Goal: Complete application form

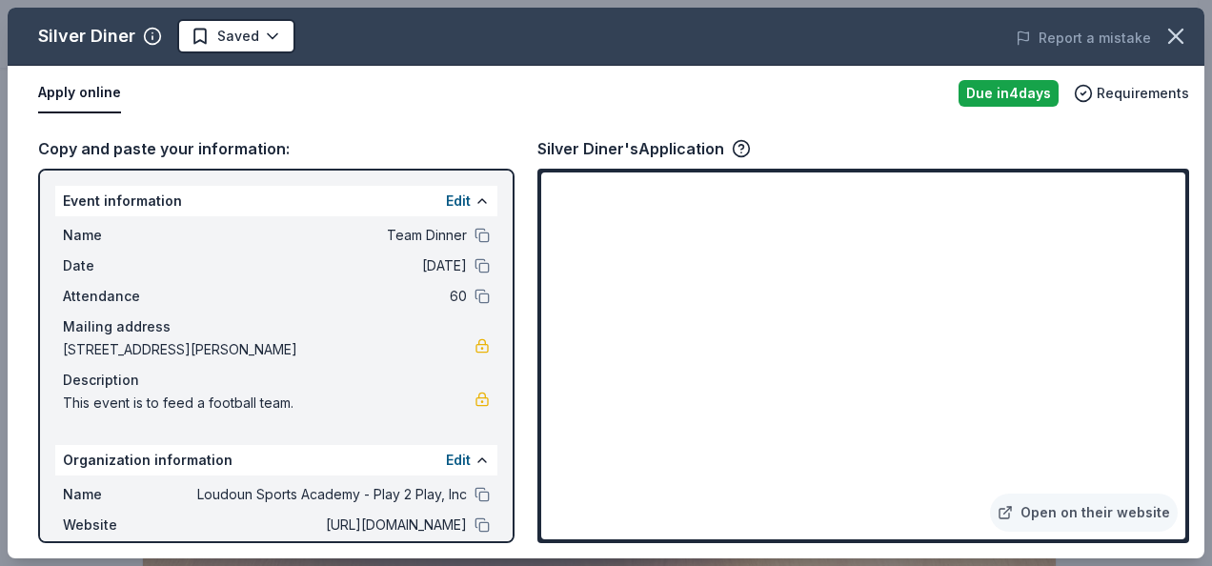
drag, startPoint x: 90, startPoint y: 29, endPoint x: 129, endPoint y: 29, distance: 38.1
click at [90, 29] on div "Silver Diner" at bounding box center [86, 36] width 97 height 30
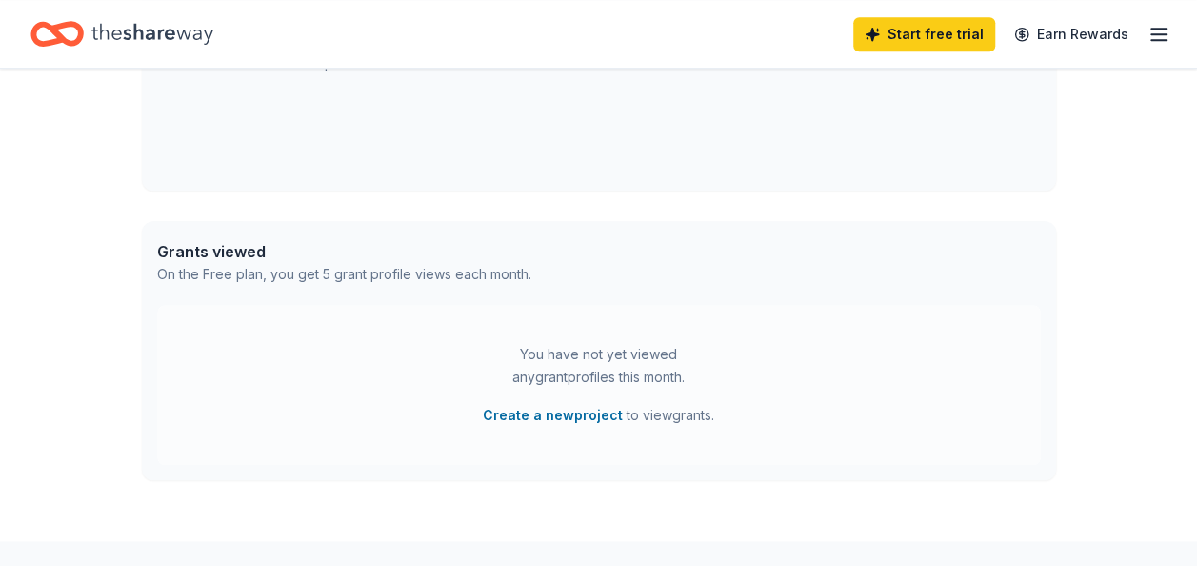
scroll to position [667, 0]
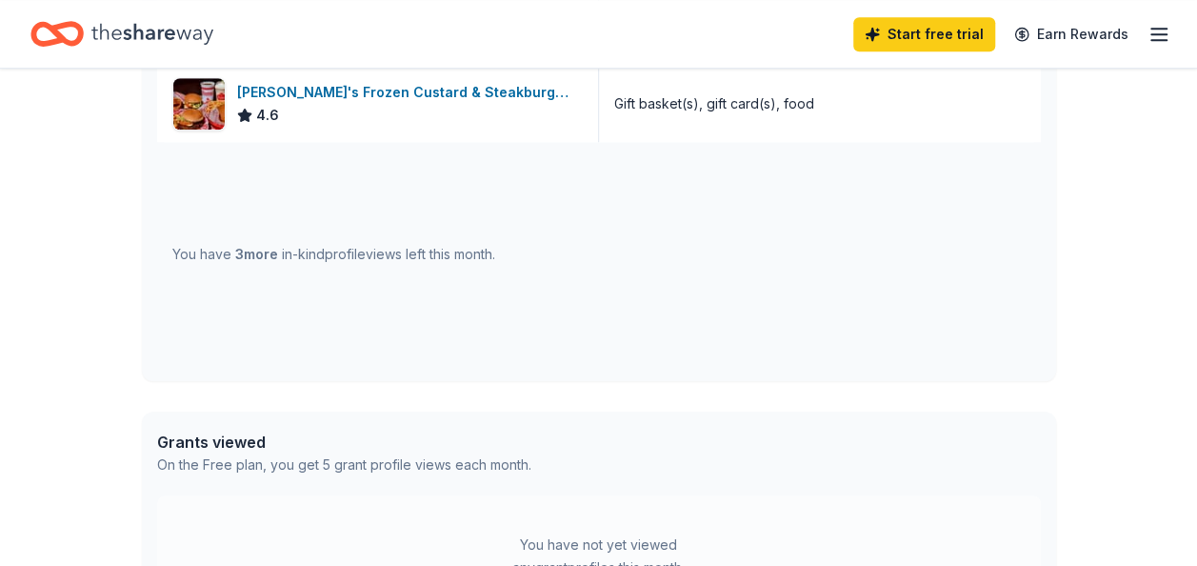
click at [352, 257] on div "You have 3 more in-kind profile views left this month." at bounding box center [333, 254] width 323 height 23
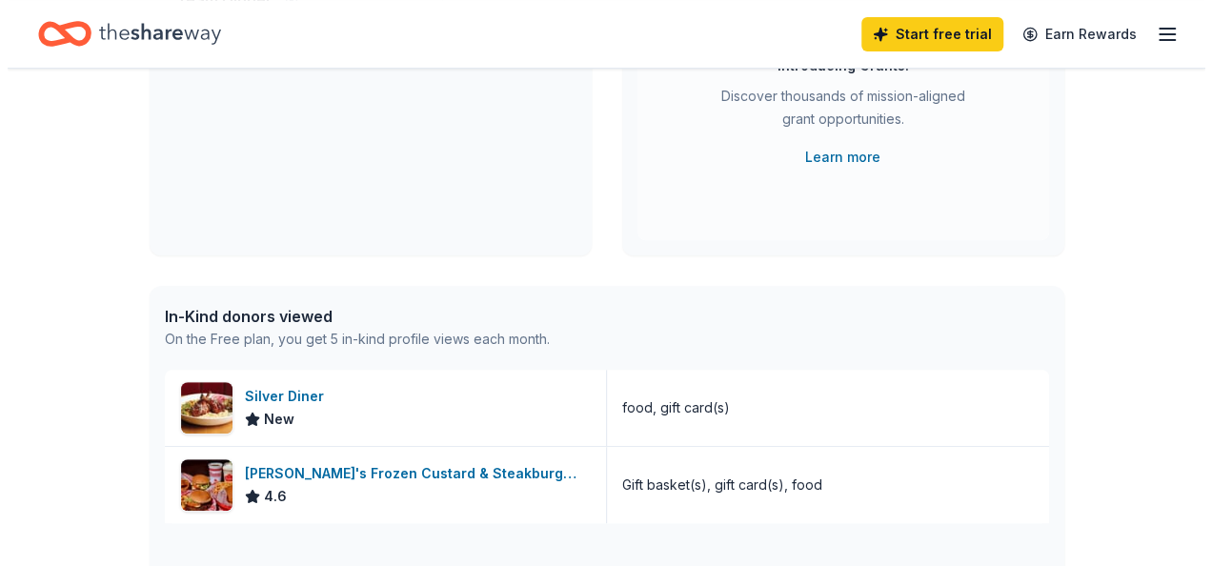
scroll to position [0, 0]
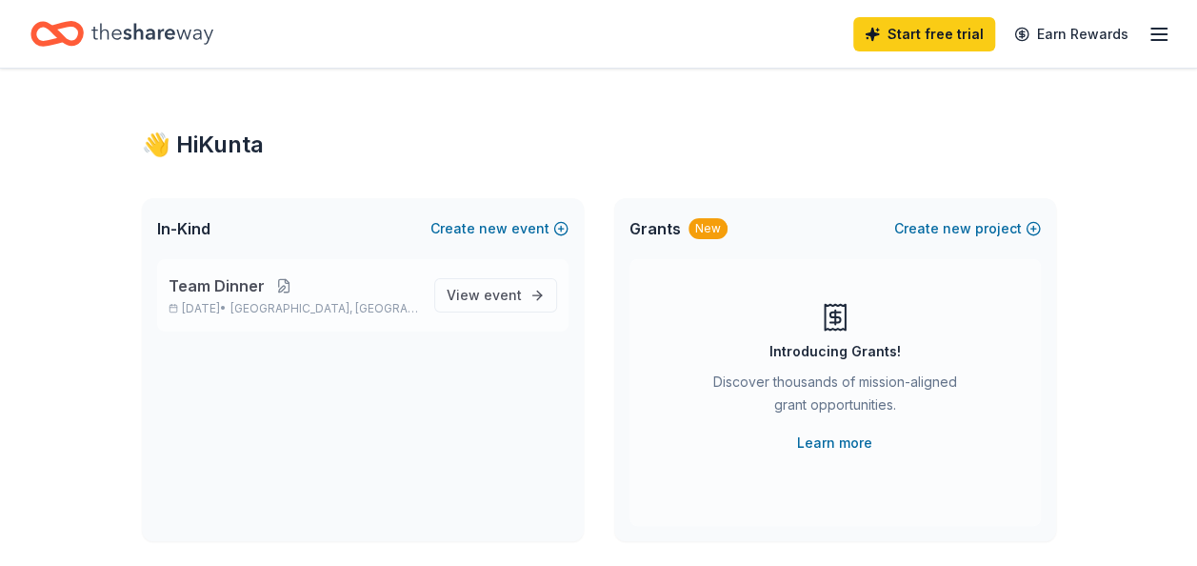
click at [265, 286] on button at bounding box center [284, 285] width 38 height 15
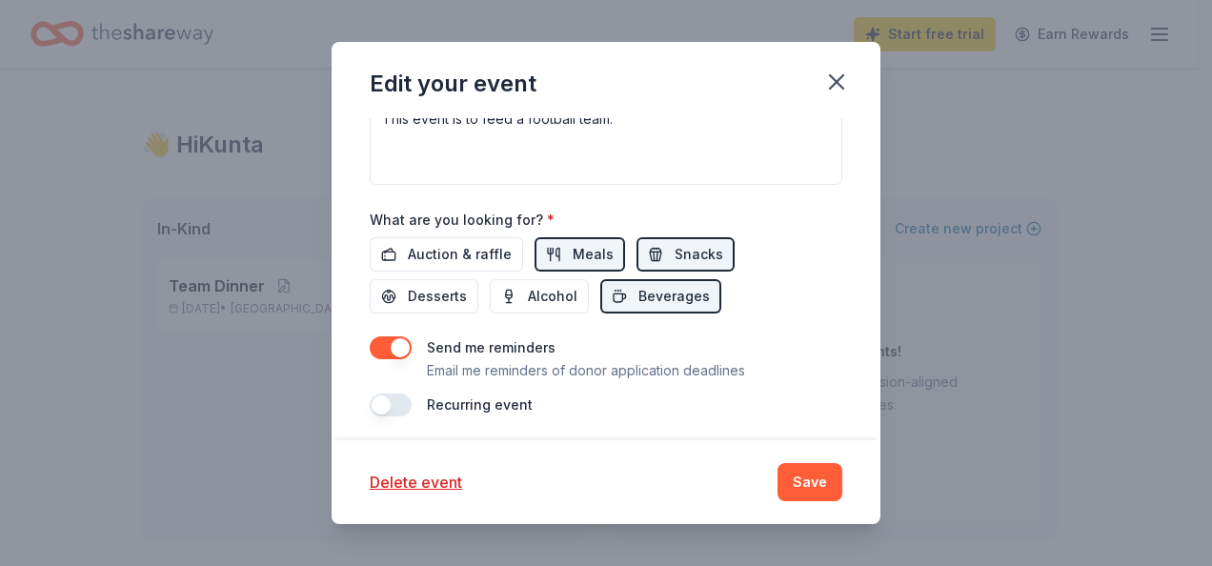
scroll to position [513, 0]
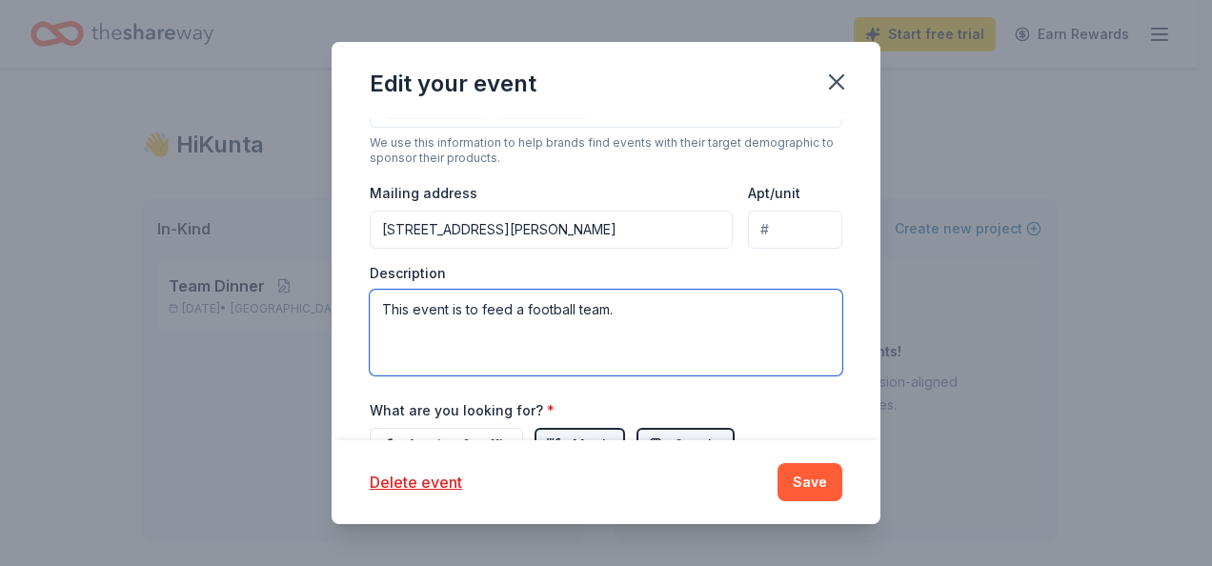
click at [617, 309] on textarea "This event is to feed a football team." at bounding box center [606, 333] width 472 height 86
paste textarea "As part of creating the best possible experience for our student-athletes, we a…"
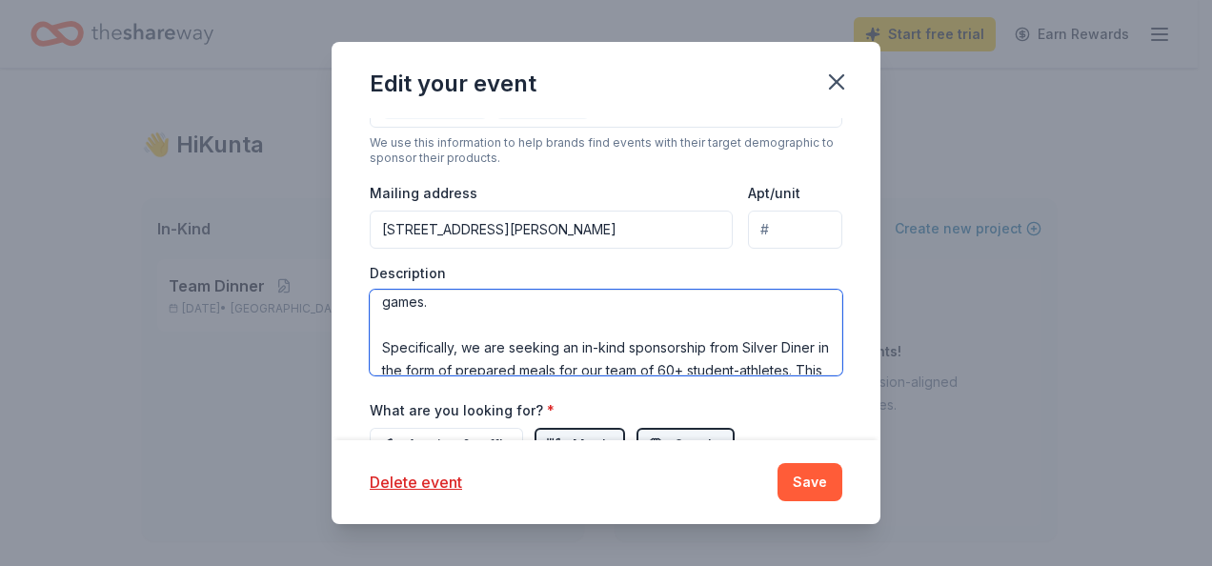
scroll to position [114, 0]
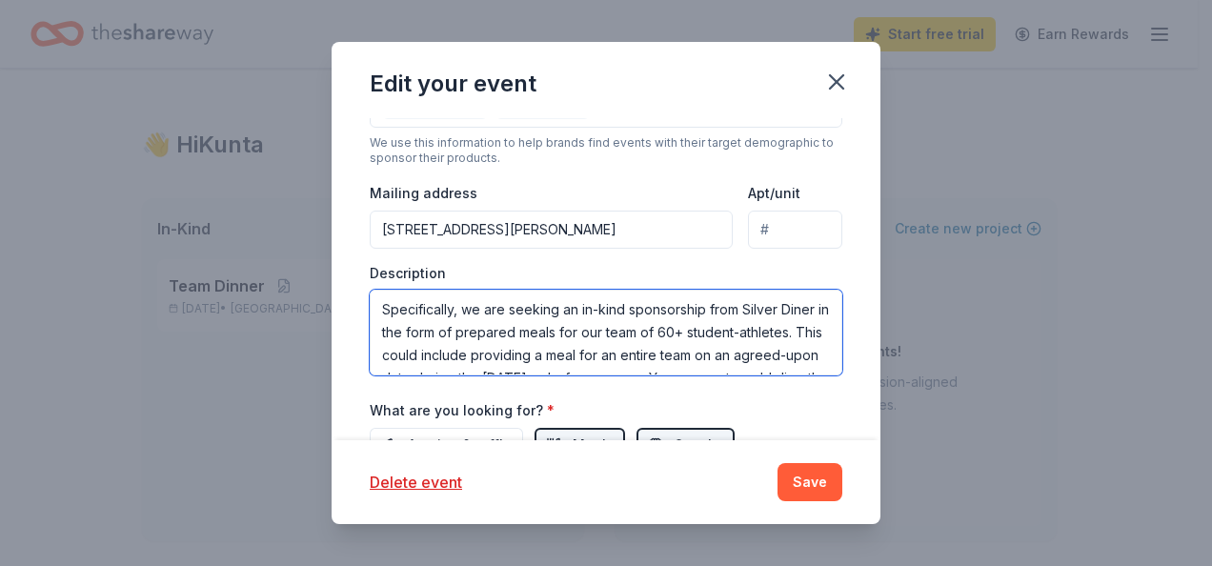
drag, startPoint x: 741, startPoint y: 303, endPoint x: 413, endPoint y: 323, distance: 328.3
click at [413, 323] on textarea "As part of creating the best possible experience for our student-athletes, we a…" at bounding box center [606, 333] width 472 height 86
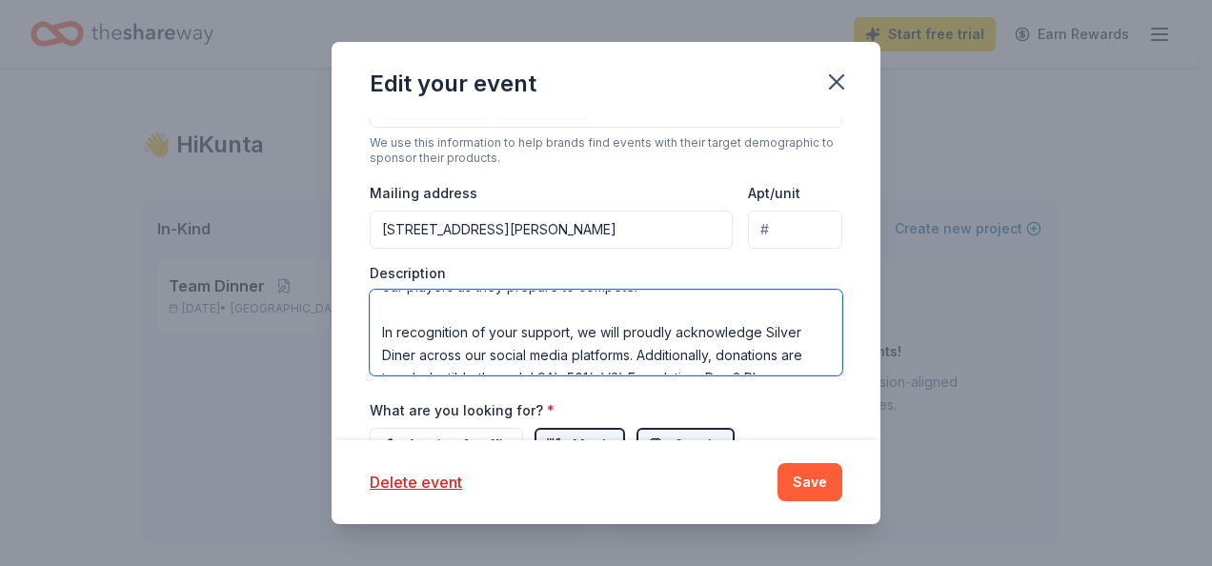
scroll to position [251, 0]
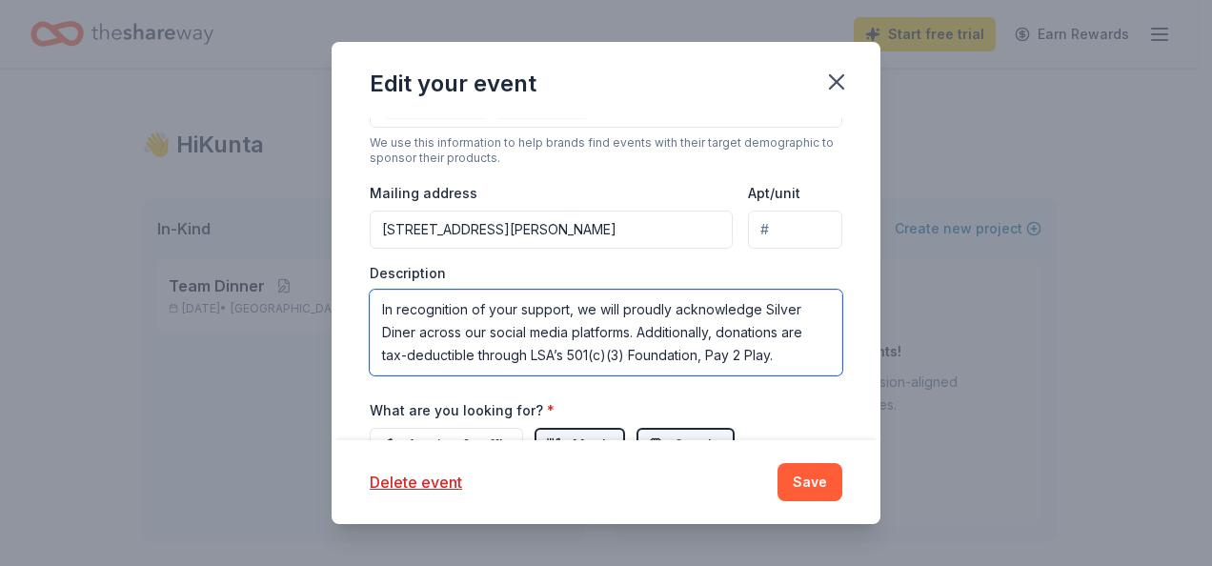
drag, startPoint x: 764, startPoint y: 326, endPoint x: 414, endPoint y: 332, distance: 349.6
click at [414, 332] on textarea "As part of creating the best possible experience for our student-athletes, we a…" at bounding box center [606, 333] width 472 height 86
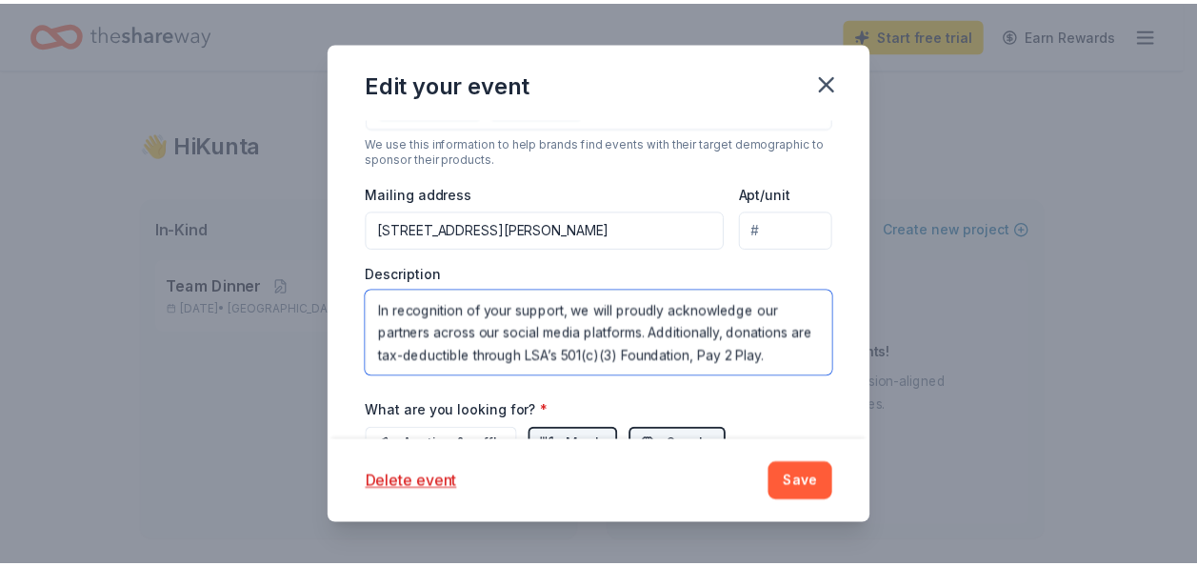
scroll to position [704, 0]
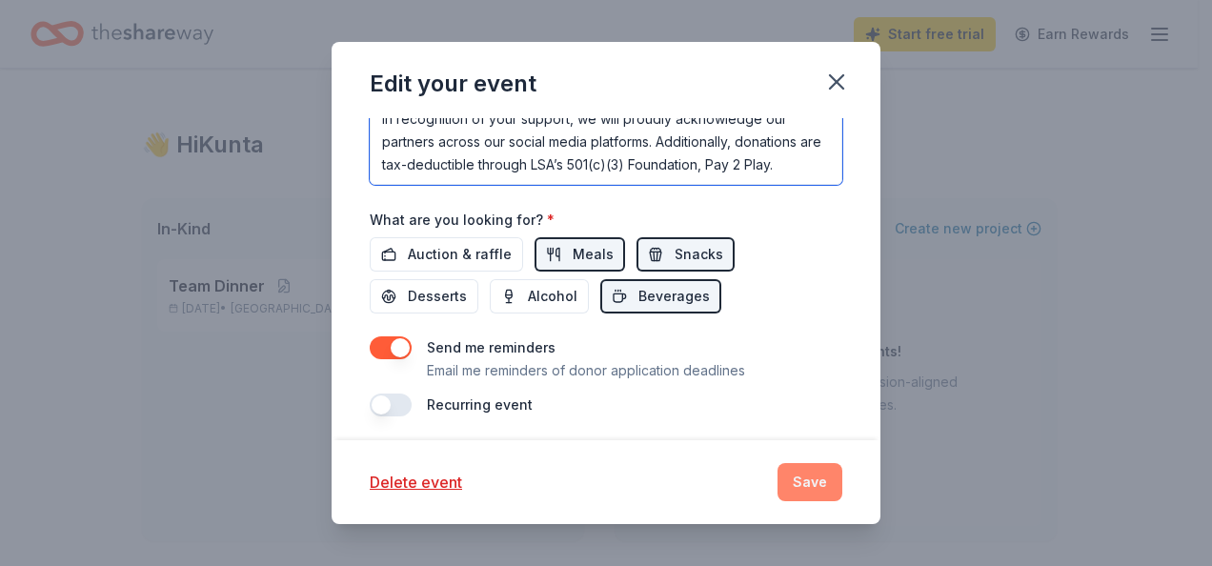
type textarea "As part of creating the best possible experience for our student-athletes, we a…"
click at [815, 476] on button "Save" at bounding box center [809, 482] width 65 height 38
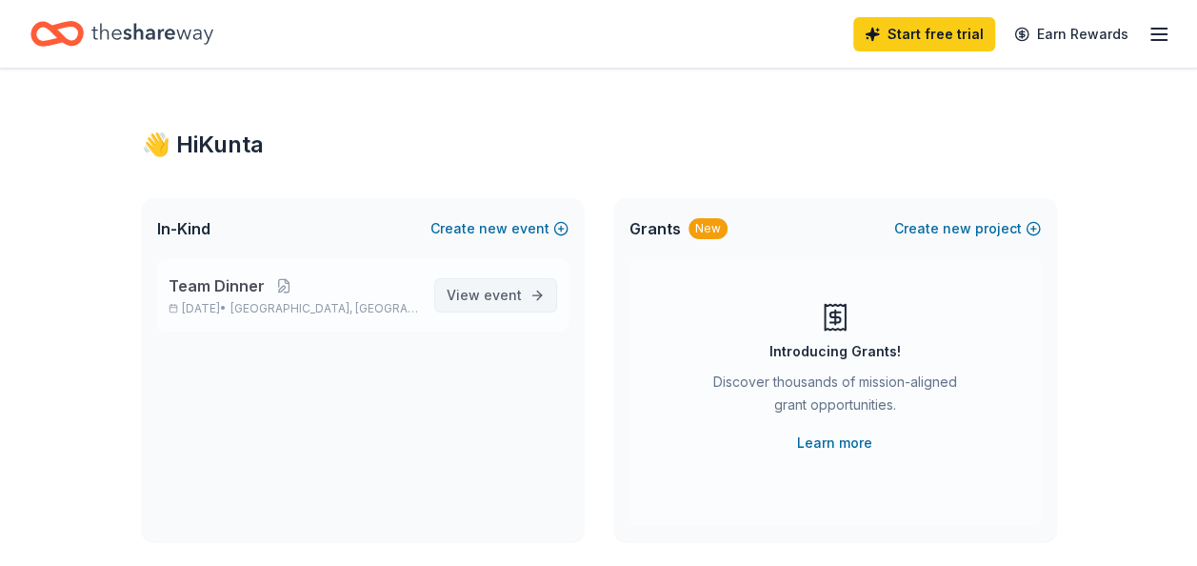
click at [528, 298] on link "View event" at bounding box center [495, 295] width 123 height 34
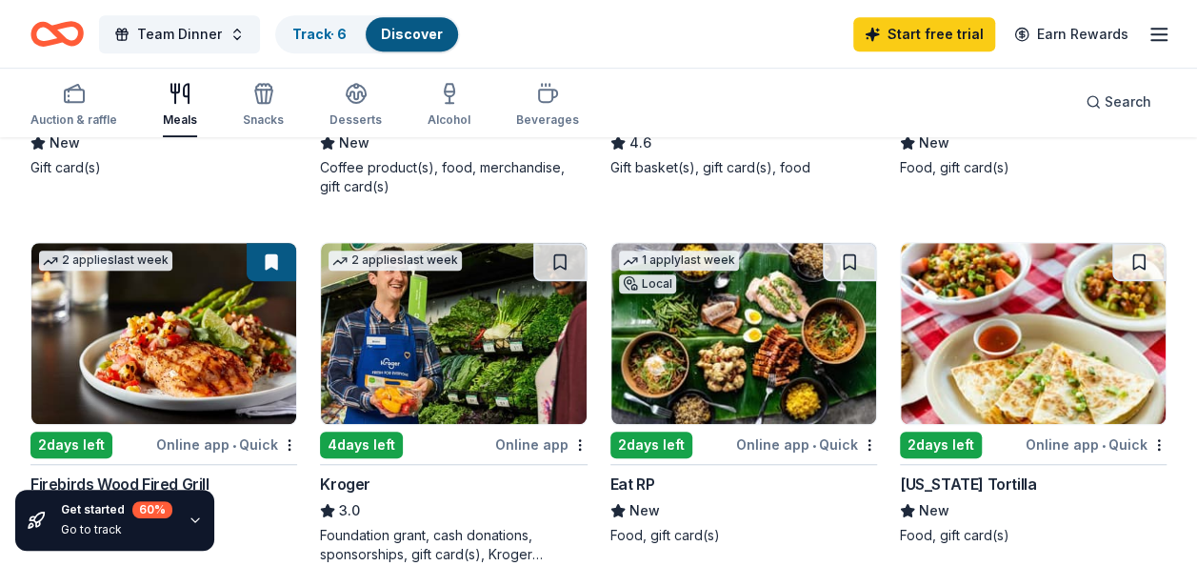
scroll to position [572, 0]
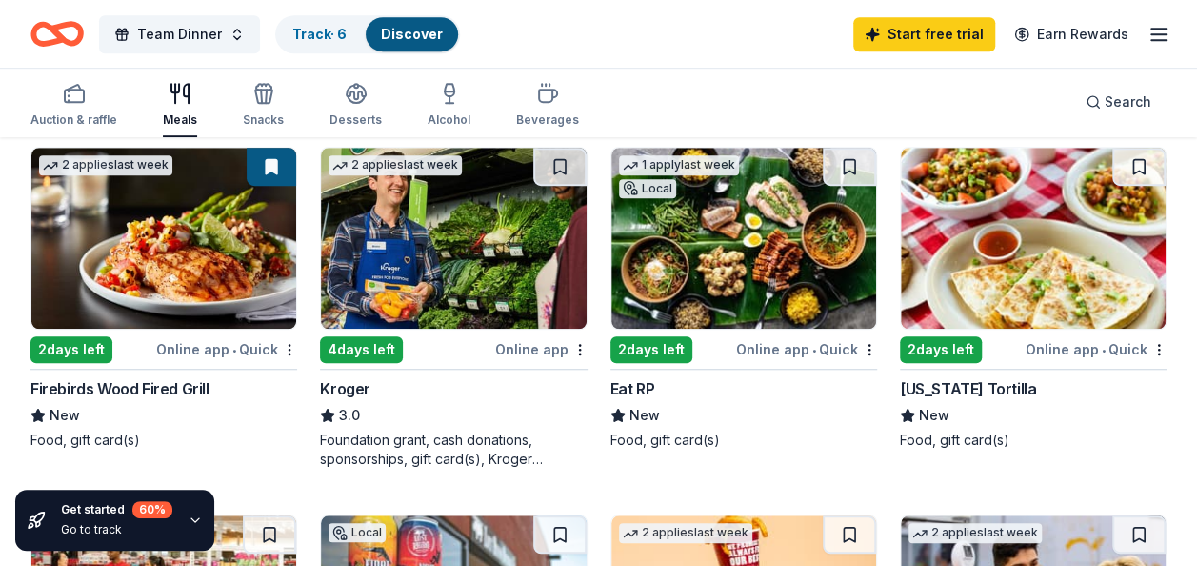
click at [154, 251] on img at bounding box center [163, 238] width 265 height 181
click at [1137, 171] on button at bounding box center [1139, 167] width 53 height 38
click at [1027, 254] on img at bounding box center [1033, 238] width 265 height 181
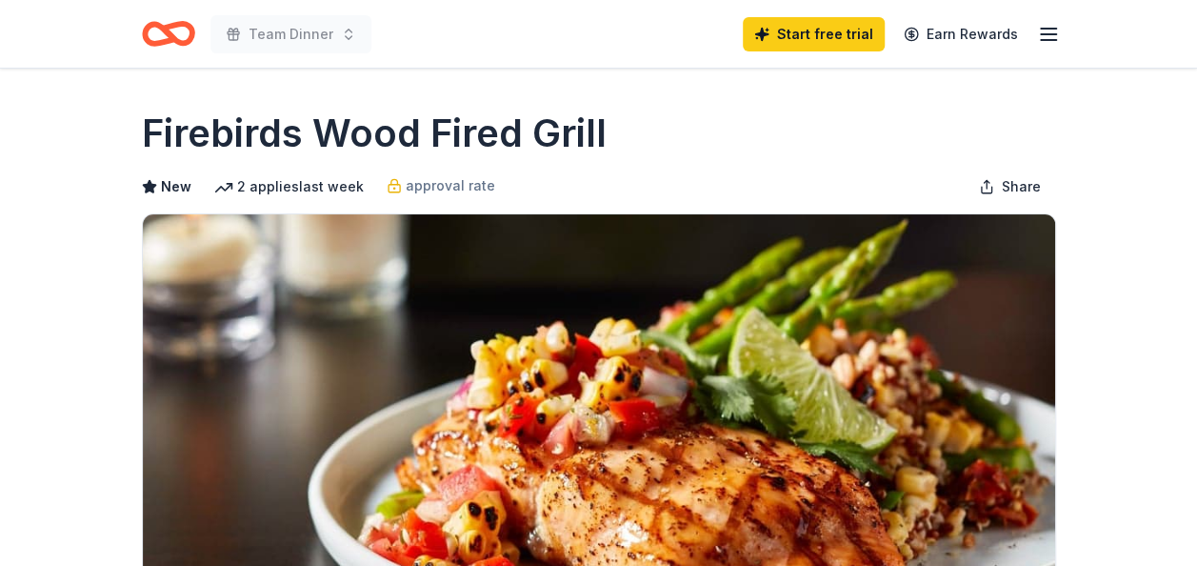
scroll to position [476, 0]
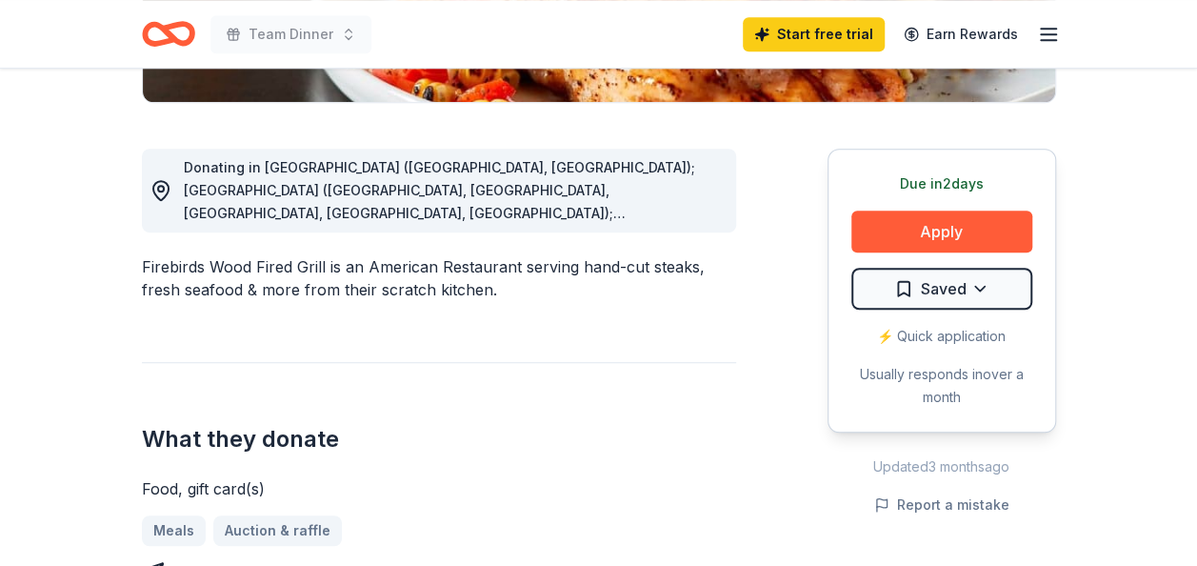
click at [666, 196] on span "Donating in [GEOGRAPHIC_DATA] ([GEOGRAPHIC_DATA], [GEOGRAPHIC_DATA]); [GEOGRAPH…" at bounding box center [440, 453] width 512 height 588
click at [666, 208] on span "Donating in [GEOGRAPHIC_DATA] ([GEOGRAPHIC_DATA], [GEOGRAPHIC_DATA]); [GEOGRAPH…" at bounding box center [440, 453] width 512 height 588
click at [165, 186] on icon at bounding box center [161, 190] width 23 height 23
click at [299, 181] on span "Donating in [GEOGRAPHIC_DATA] ([GEOGRAPHIC_DATA], [GEOGRAPHIC_DATA]); [GEOGRAPH…" at bounding box center [440, 453] width 512 height 588
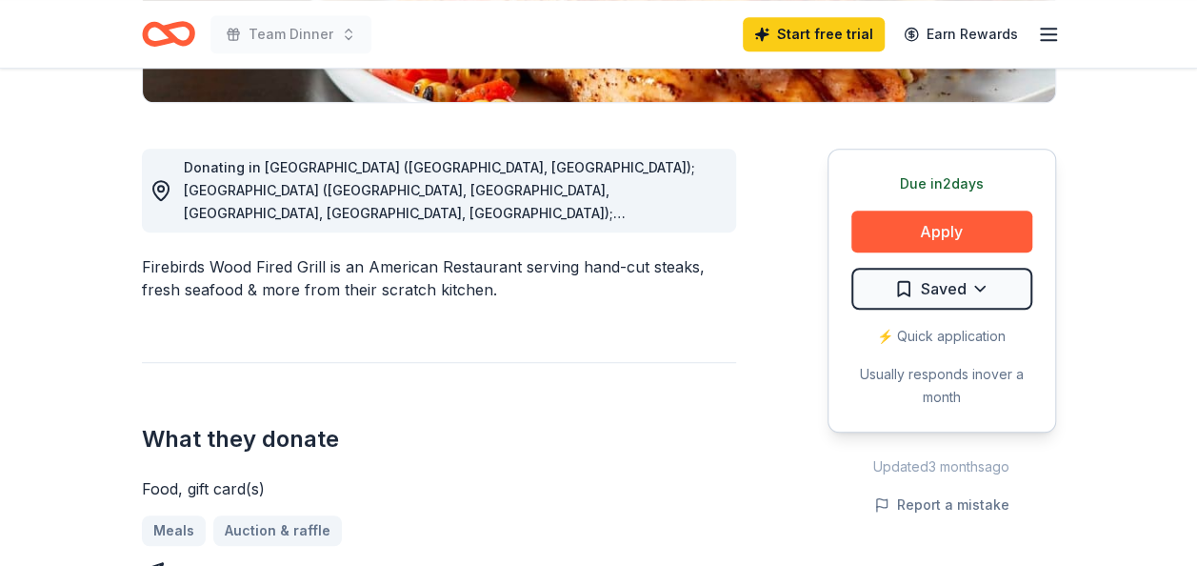
drag, startPoint x: 299, startPoint y: 181, endPoint x: 330, endPoint y: 188, distance: 31.2
click at [318, 185] on span "Donating in [GEOGRAPHIC_DATA] ([GEOGRAPHIC_DATA], [GEOGRAPHIC_DATA]); [GEOGRAPH…" at bounding box center [440, 453] width 512 height 588
click at [380, 200] on div "Donating in [GEOGRAPHIC_DATA] ([GEOGRAPHIC_DATA], [GEOGRAPHIC_DATA]); [GEOGRAPH…" at bounding box center [452, 190] width 537 height 69
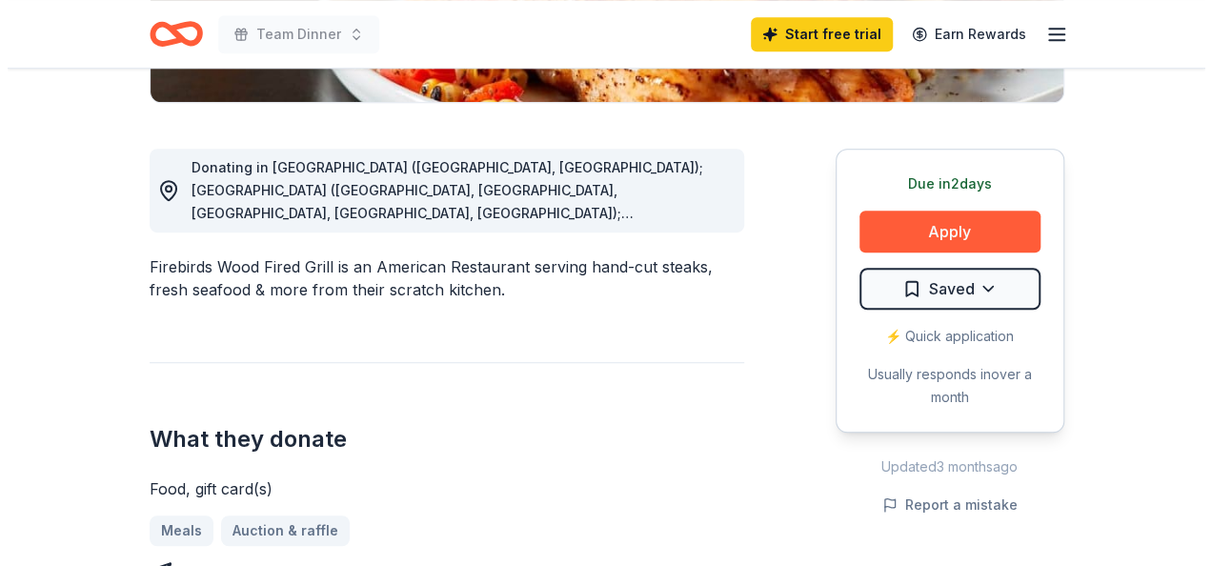
scroll to position [286, 0]
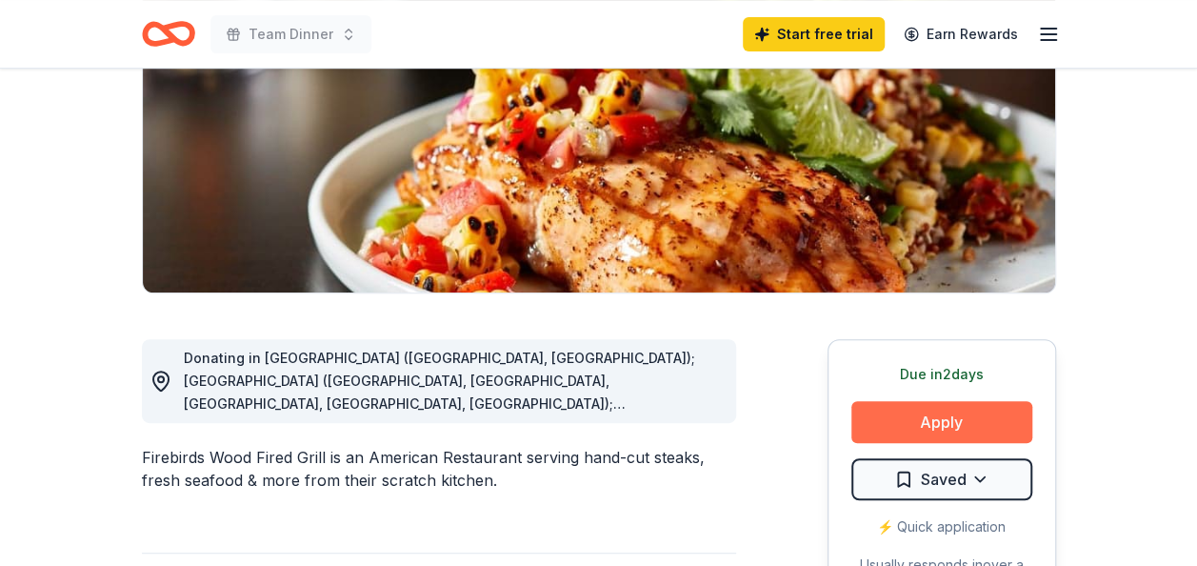
click at [937, 421] on button "Apply" at bounding box center [942, 422] width 181 height 42
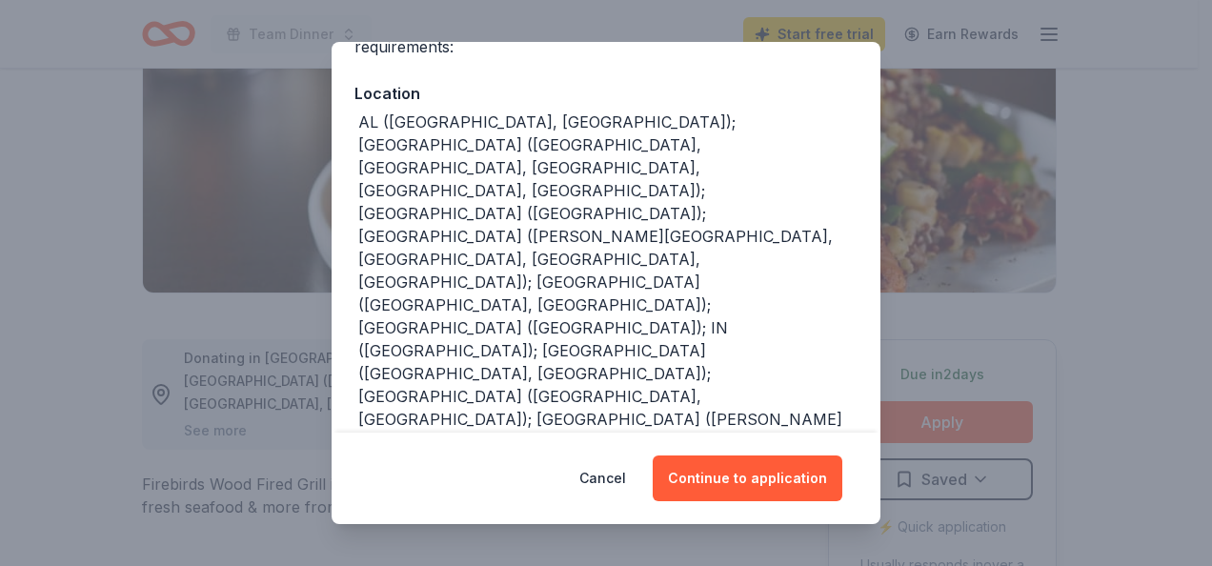
scroll to position [243, 0]
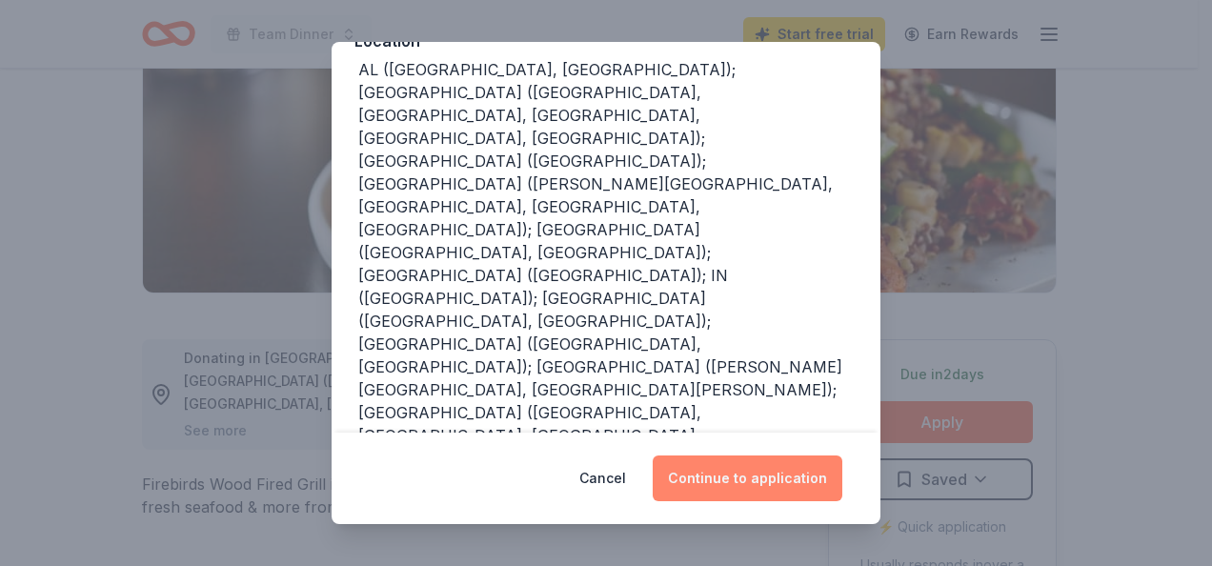
click at [777, 479] on button "Continue to application" at bounding box center [748, 478] width 190 height 46
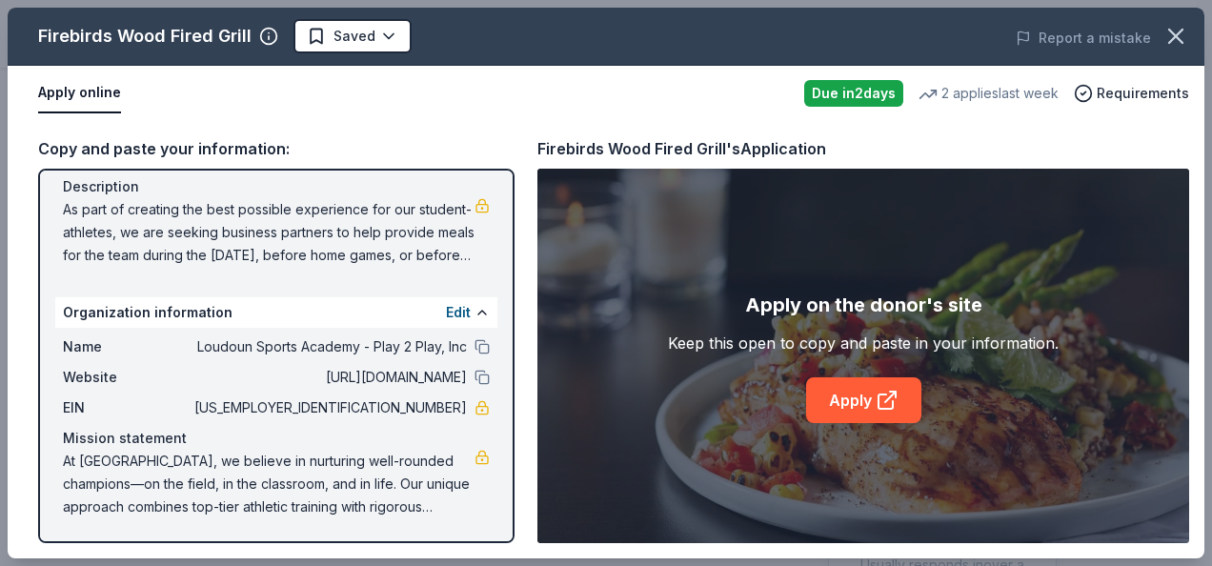
scroll to position [0, 0]
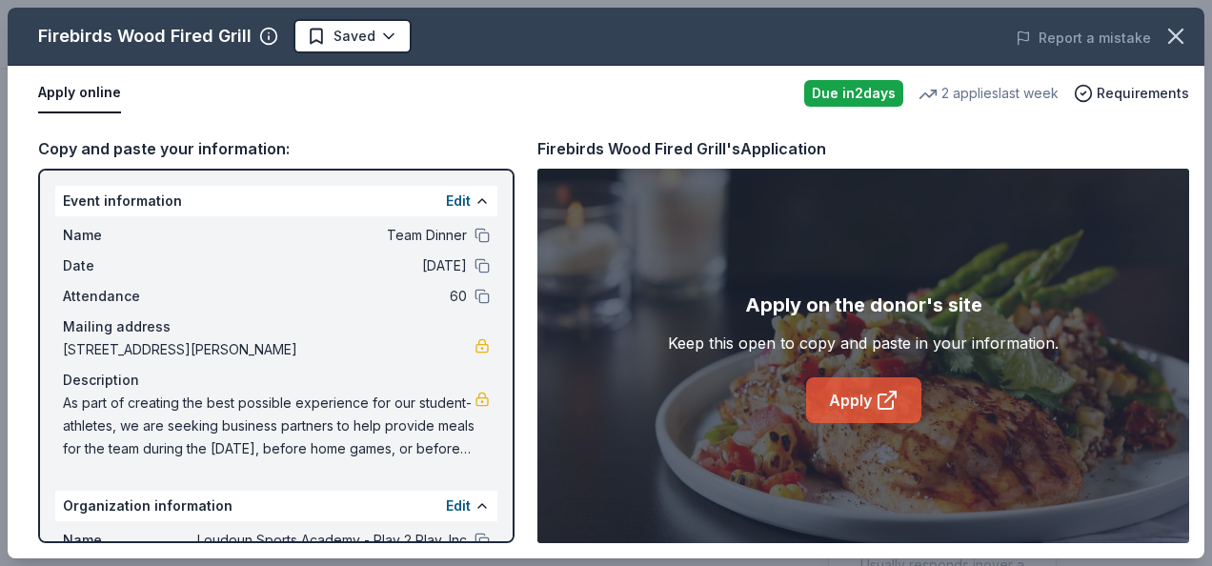
click at [870, 393] on link "Apply" at bounding box center [863, 400] width 115 height 46
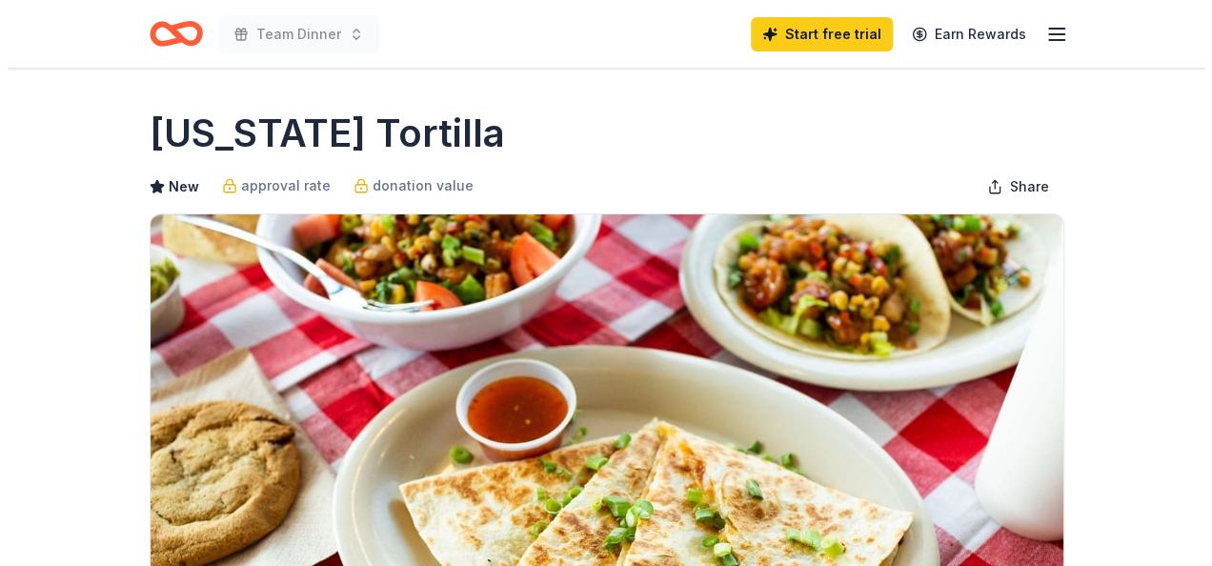
scroll to position [381, 0]
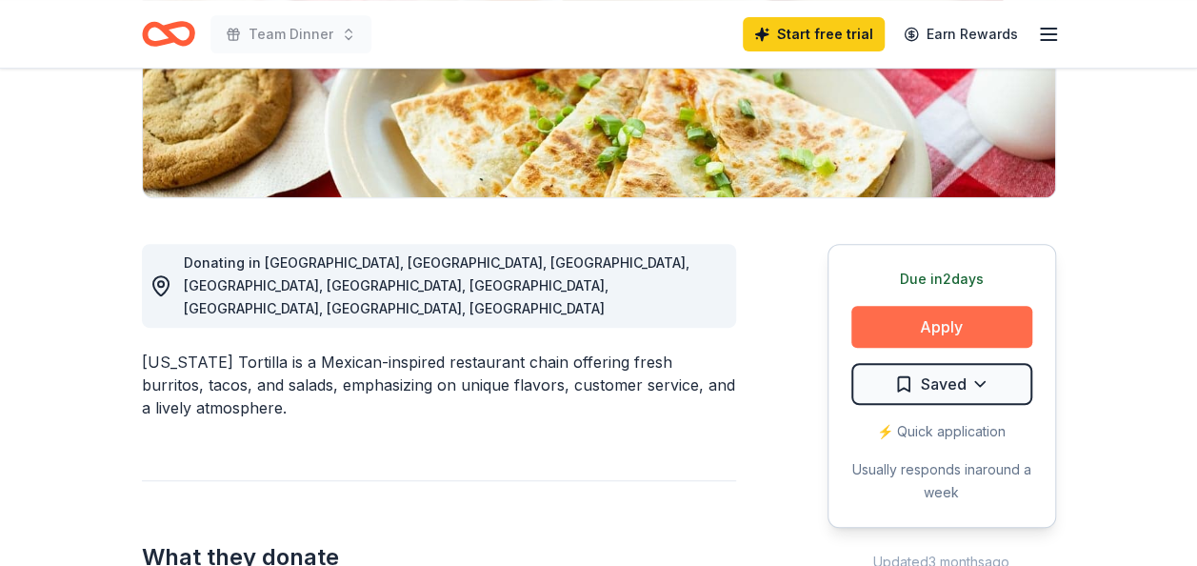
click at [943, 335] on button "Apply" at bounding box center [942, 327] width 181 height 42
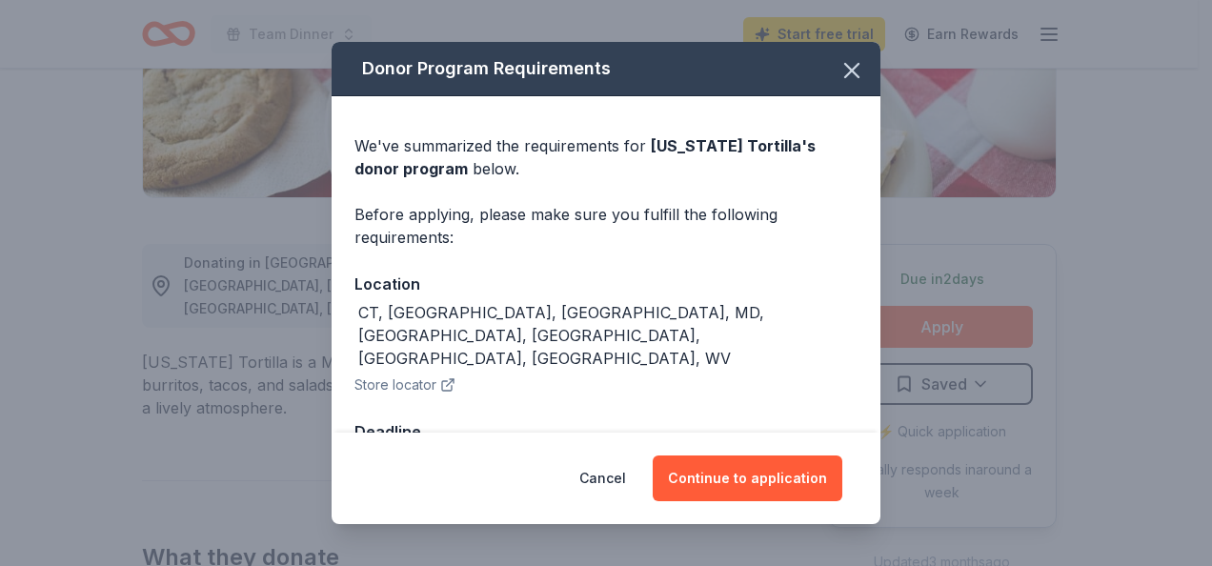
scroll to position [18, 0]
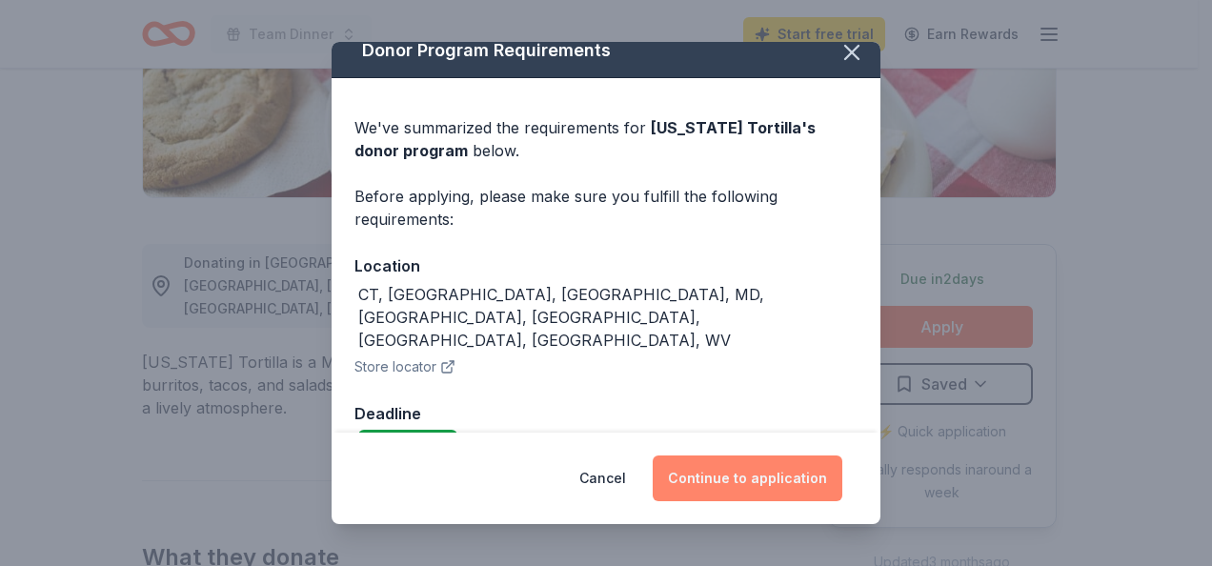
click at [769, 480] on button "Continue to application" at bounding box center [748, 478] width 190 height 46
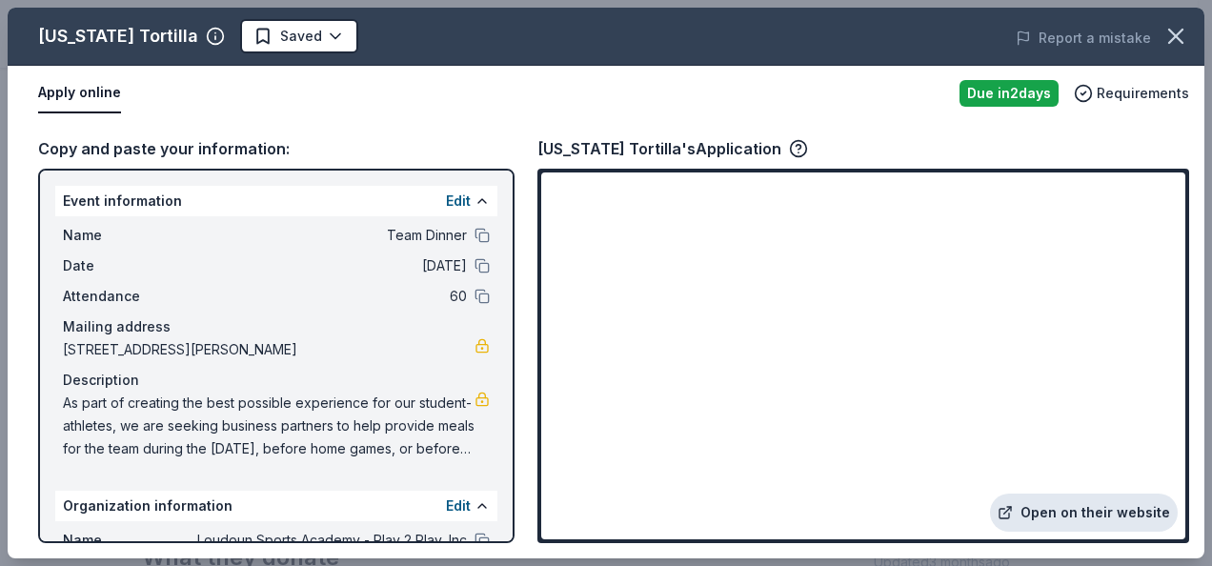
click at [1075, 512] on link "Open on their website" at bounding box center [1084, 512] width 188 height 38
